Goal: Information Seeking & Learning: Understand process/instructions

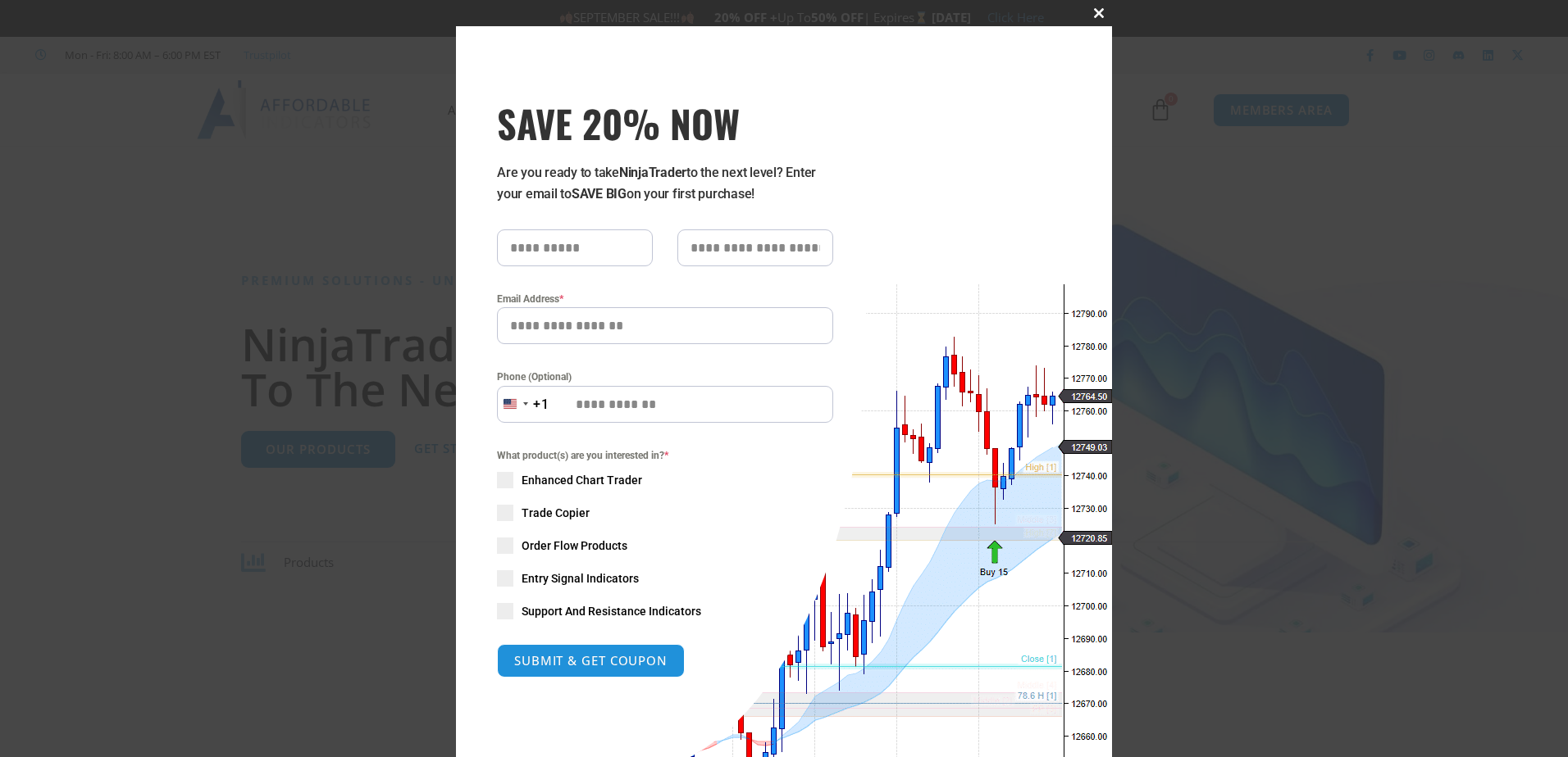
click at [1094, 19] on button "Close this module" at bounding box center [1099, 13] width 27 height 27
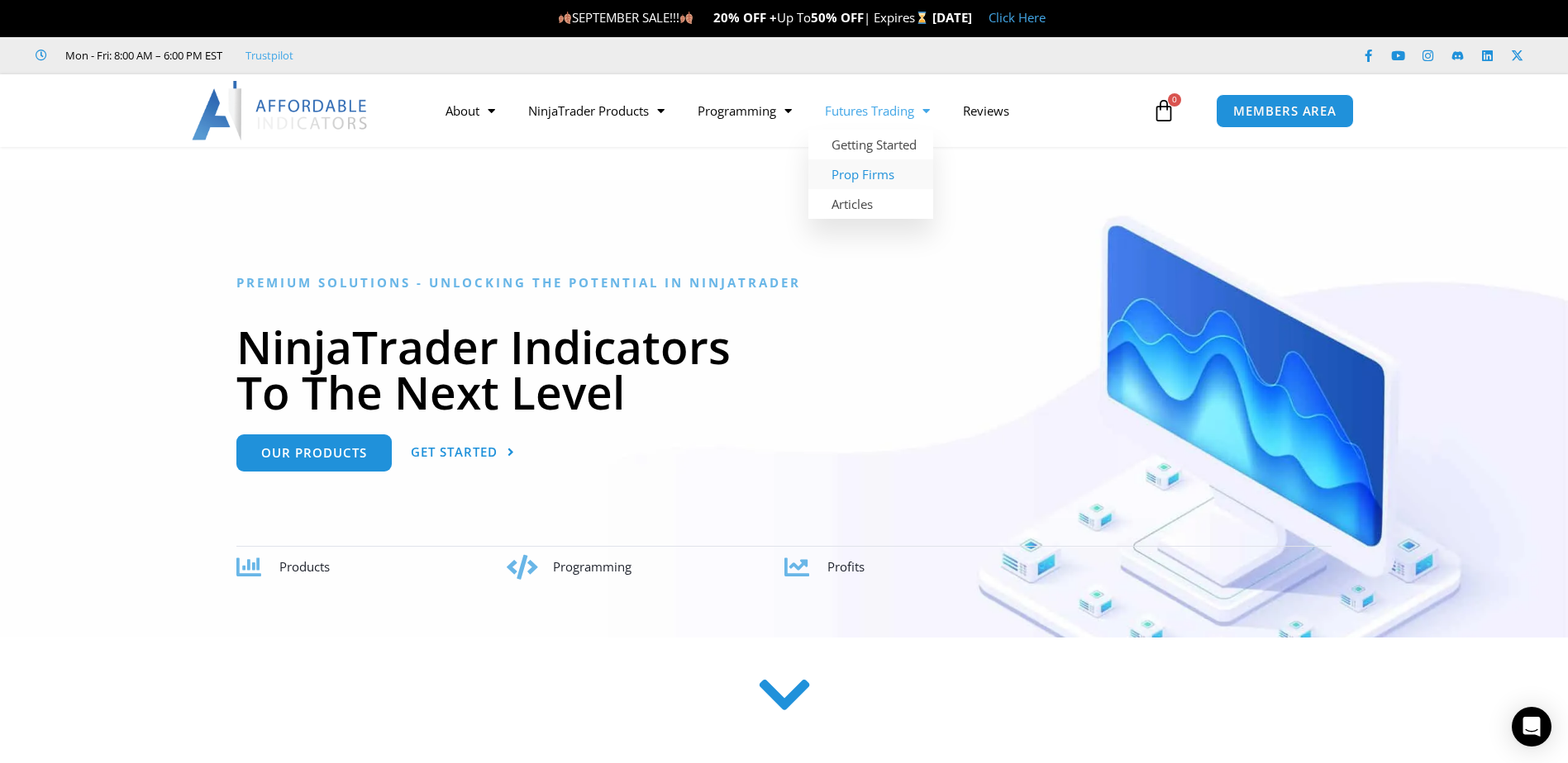
click at [875, 165] on link "Prop Firms" at bounding box center [870, 174] width 125 height 30
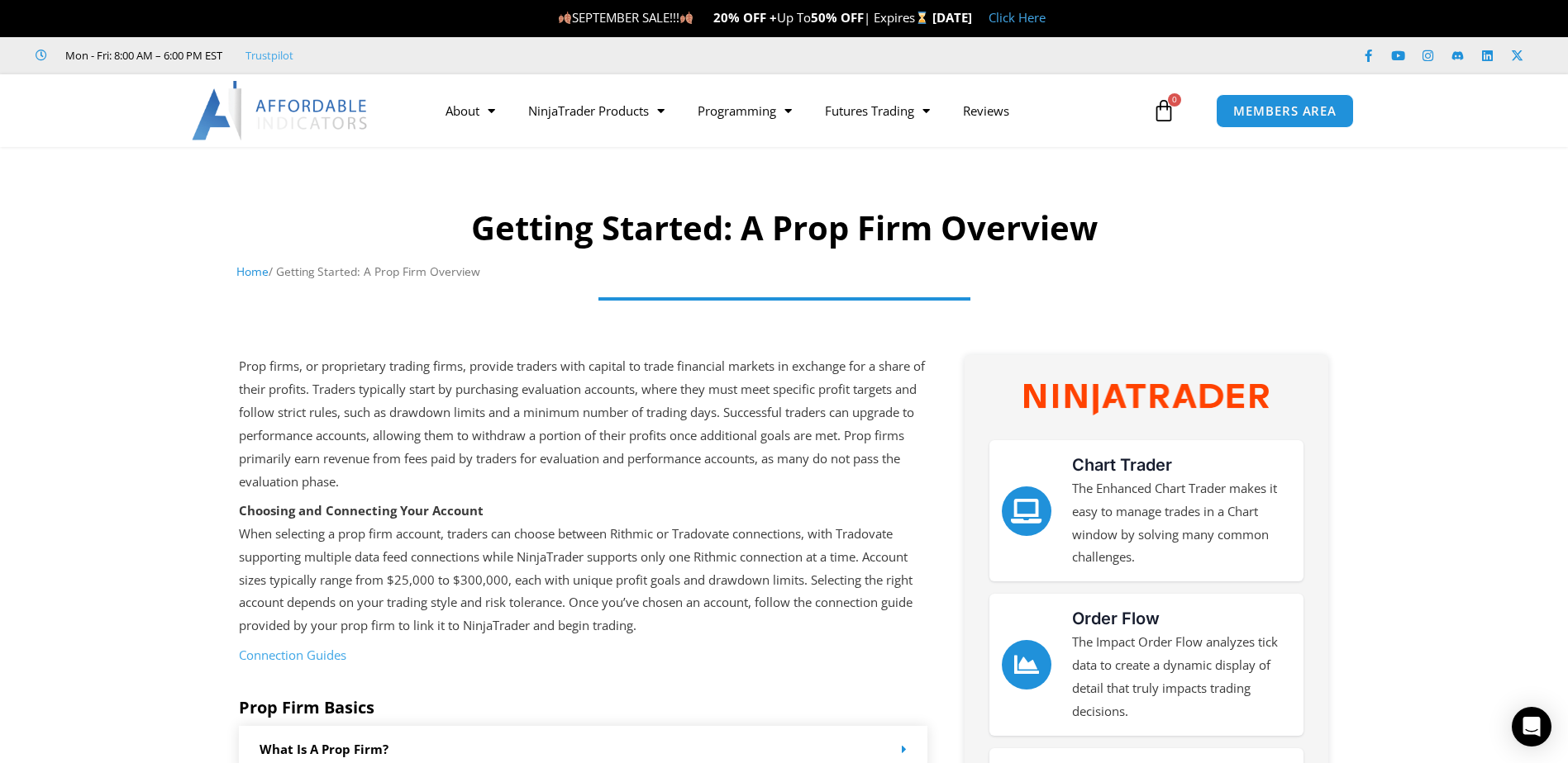
click at [306, 650] on link "Connection Guides" at bounding box center [293, 655] width 107 height 17
